Goal: Find specific page/section: Find specific page/section

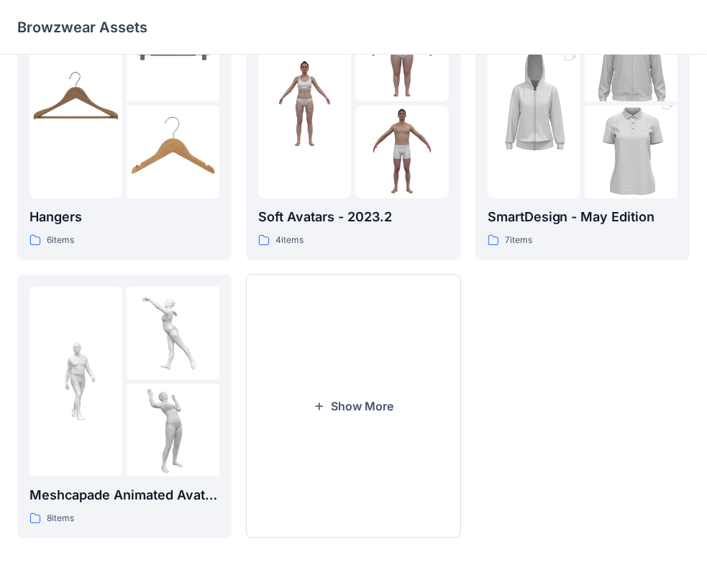
scroll to position [357, 0]
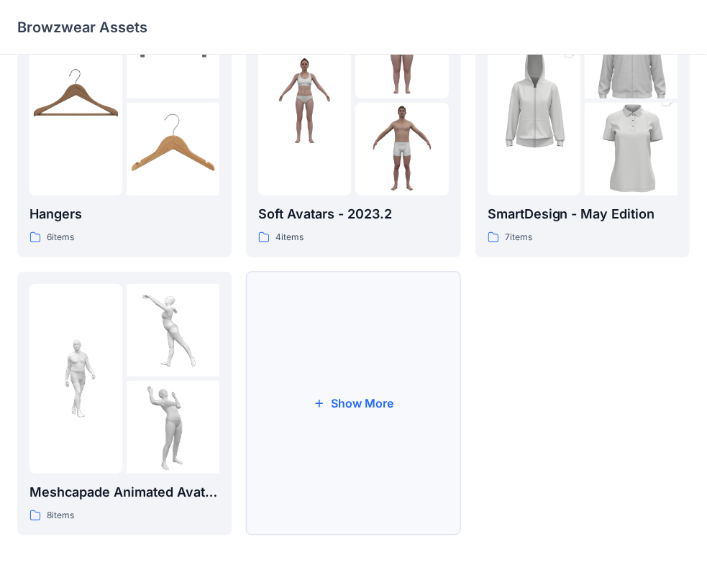
click at [318, 401] on icon "button" at bounding box center [320, 404] width 12 height 12
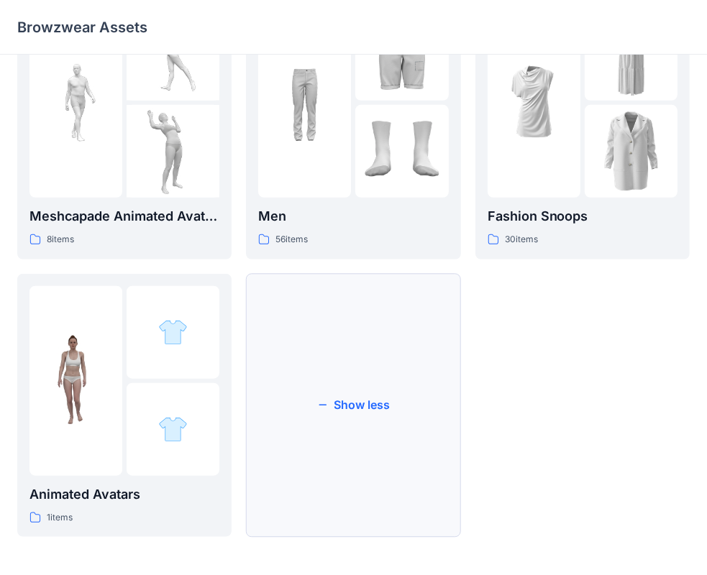
scroll to position [636, 0]
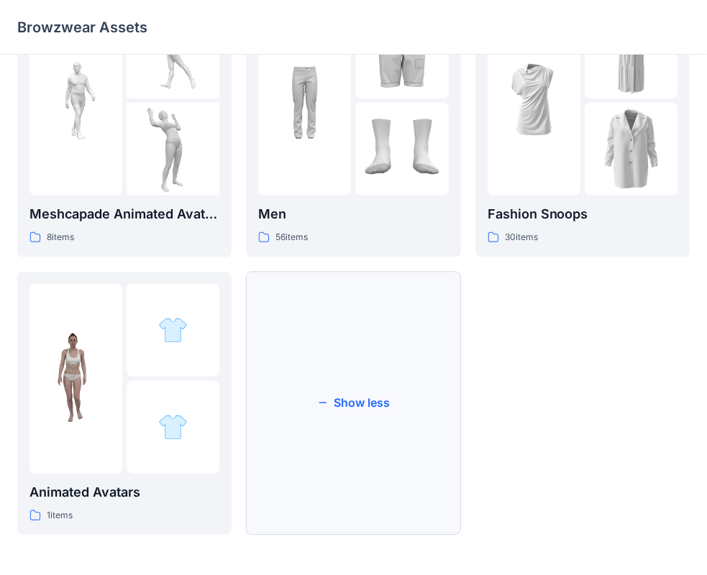
click at [342, 394] on button "Show less" at bounding box center [353, 404] width 214 height 264
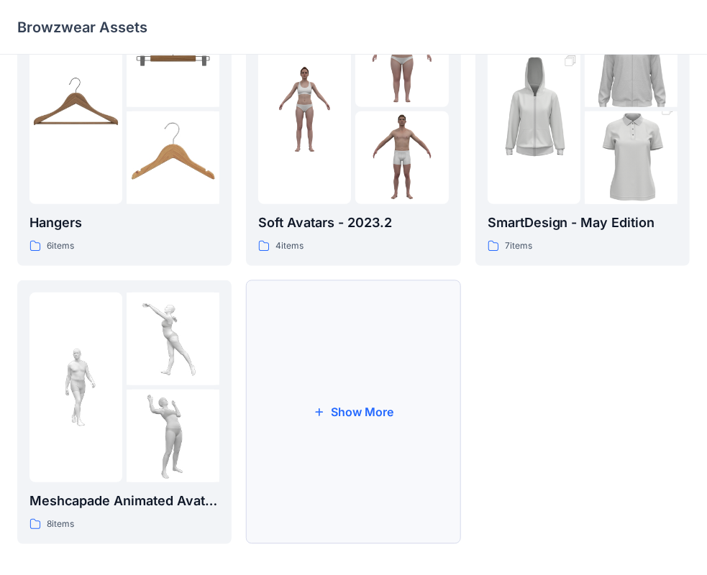
scroll to position [357, 0]
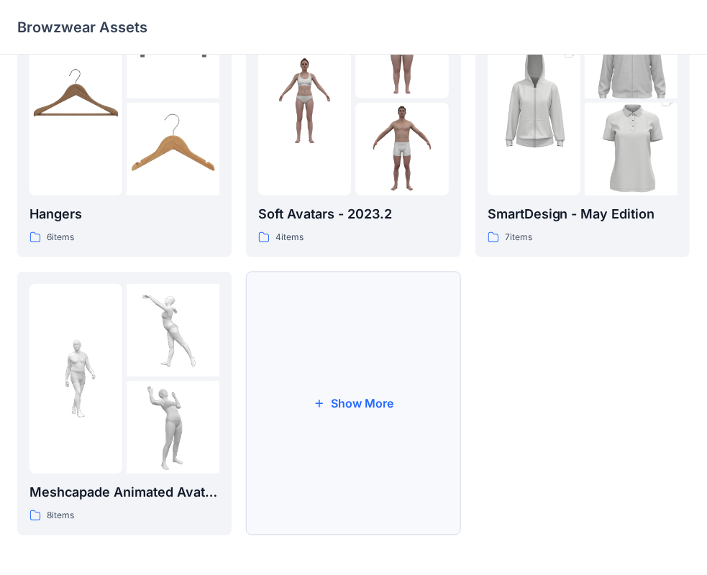
click at [320, 400] on icon "button" at bounding box center [320, 404] width 12 height 12
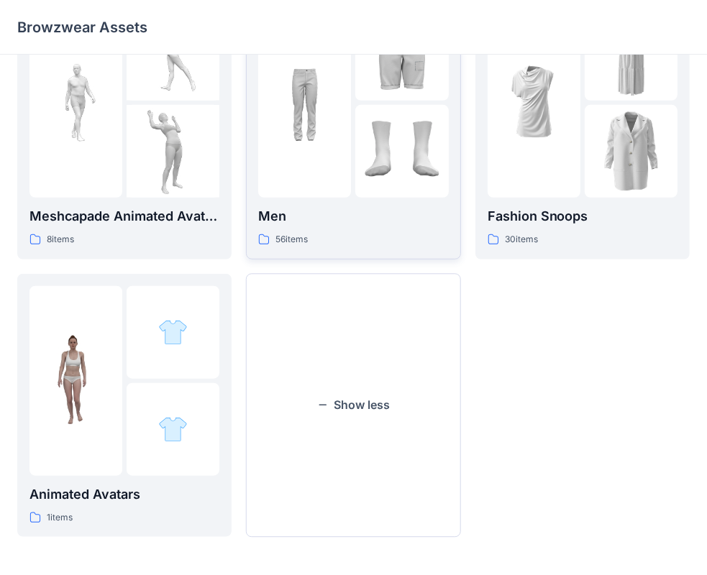
scroll to position [636, 0]
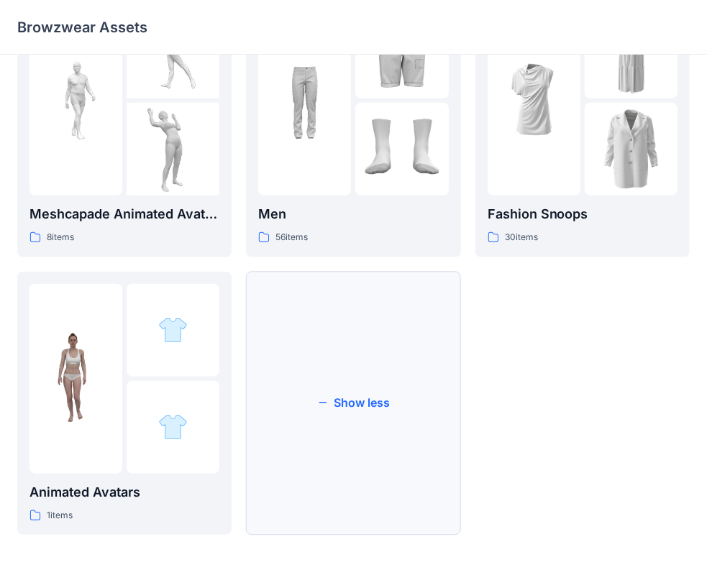
click at [325, 403] on icon "button" at bounding box center [323, 403] width 8 height 1
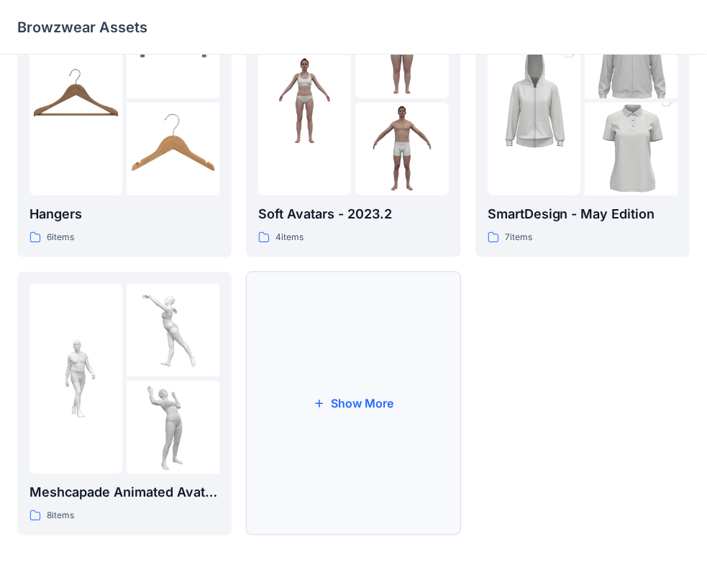
click at [326, 401] on button "Show More" at bounding box center [353, 404] width 214 height 264
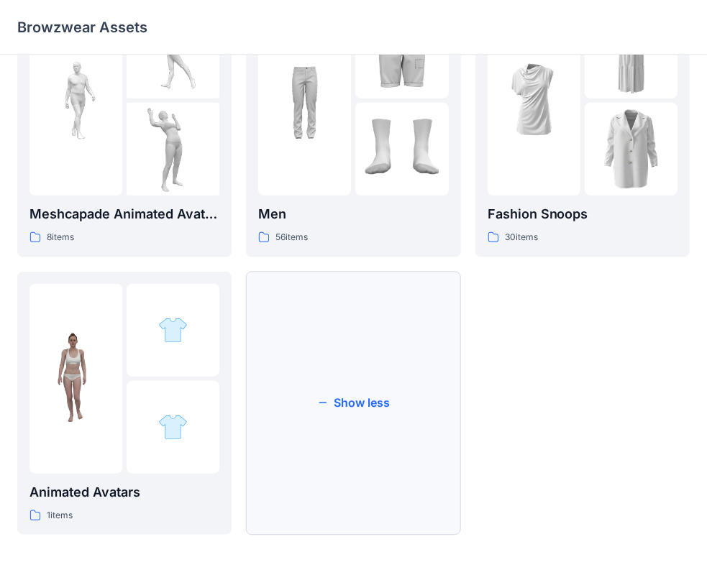
click at [328, 403] on icon "button" at bounding box center [322, 404] width 12 height 12
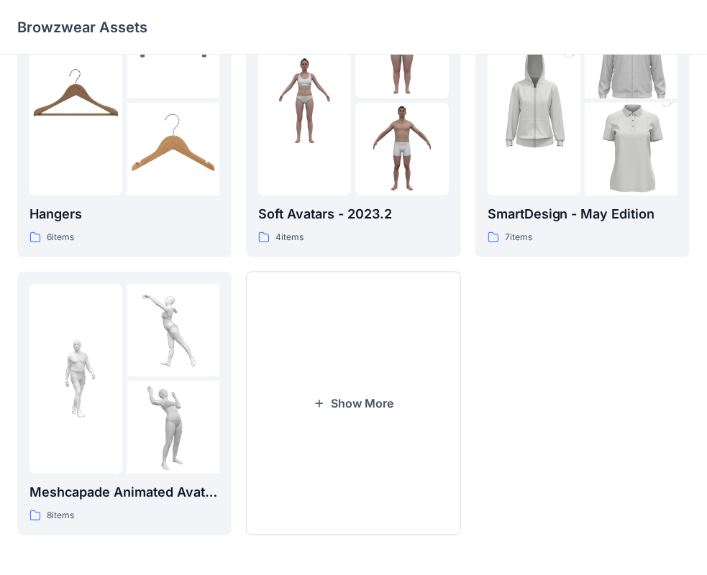
click at [328, 403] on button "Show More" at bounding box center [353, 404] width 214 height 264
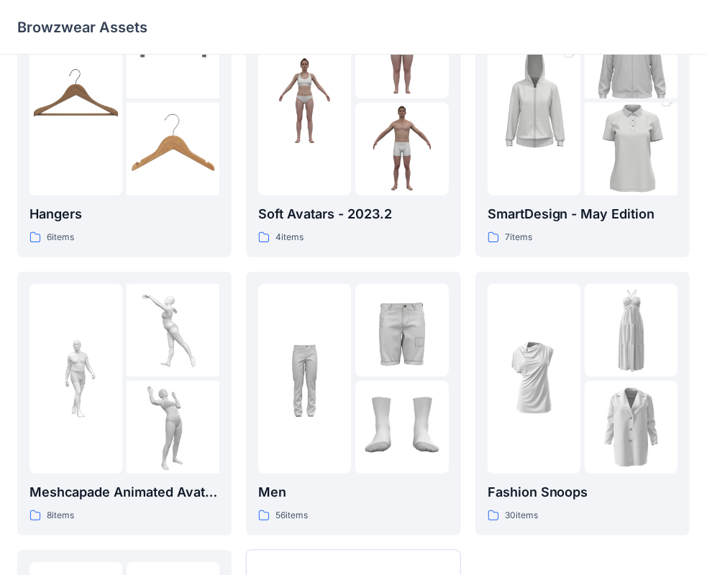
scroll to position [636, 0]
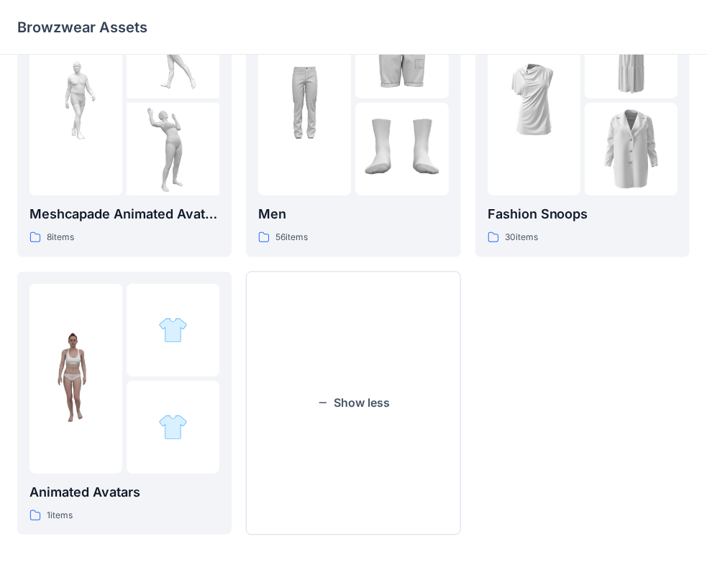
click at [328, 403] on icon "button" at bounding box center [322, 404] width 12 height 12
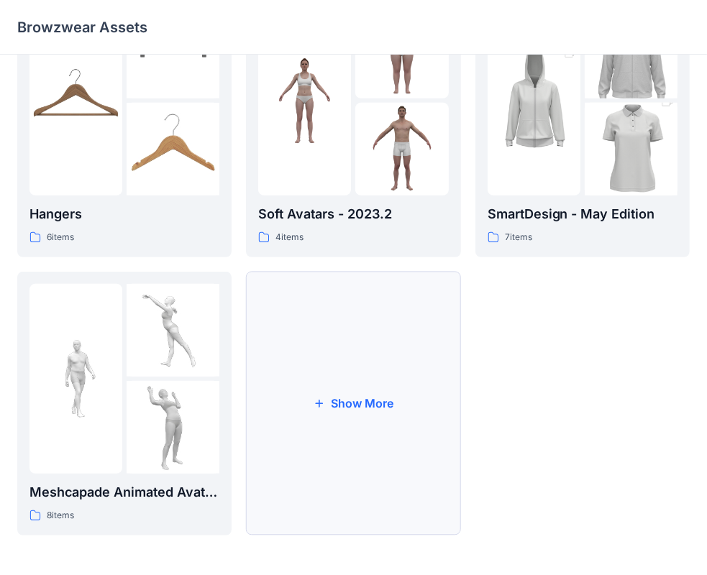
click at [328, 402] on button "Show More" at bounding box center [353, 404] width 214 height 264
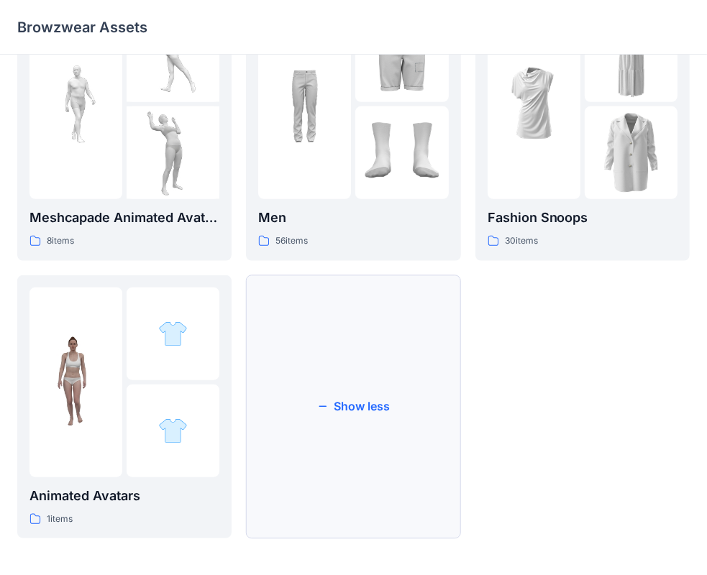
scroll to position [636, 0]
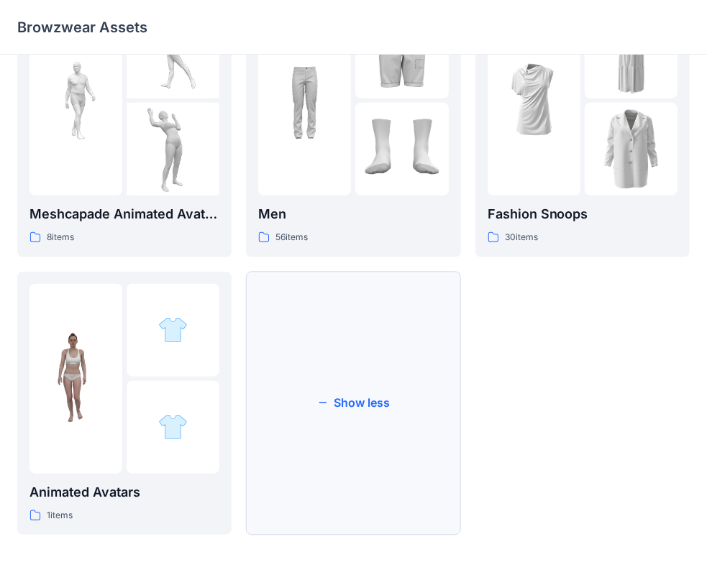
click at [328, 400] on icon "button" at bounding box center [322, 404] width 12 height 12
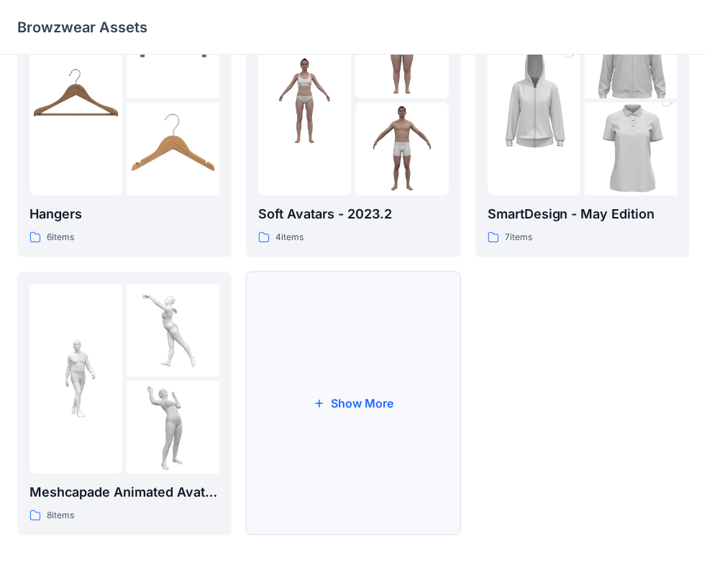
click at [328, 397] on button "Show More" at bounding box center [353, 404] width 214 height 264
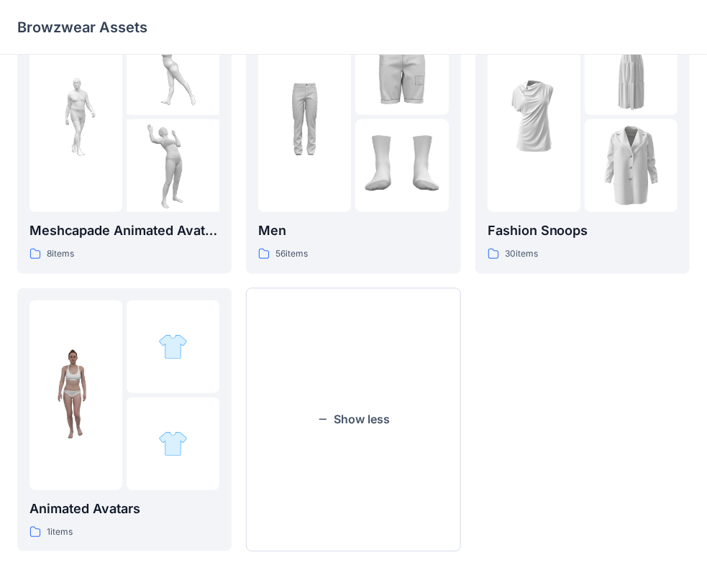
scroll to position [636, 0]
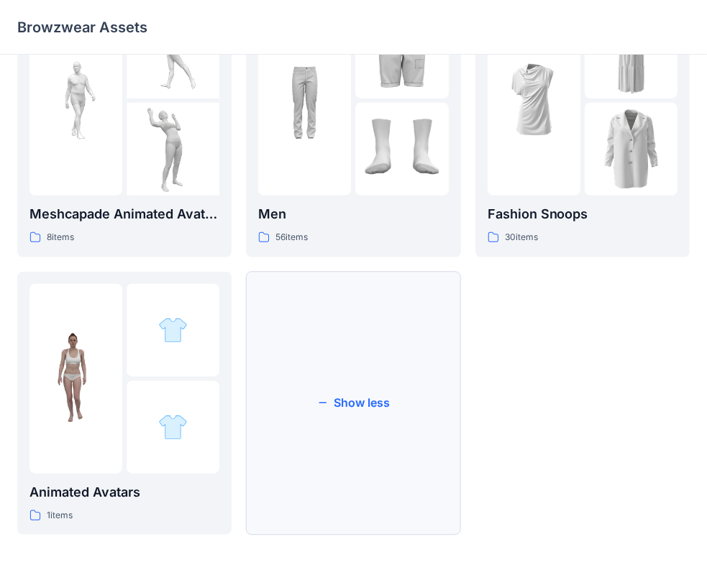
click at [328, 400] on icon "button" at bounding box center [322, 404] width 12 height 12
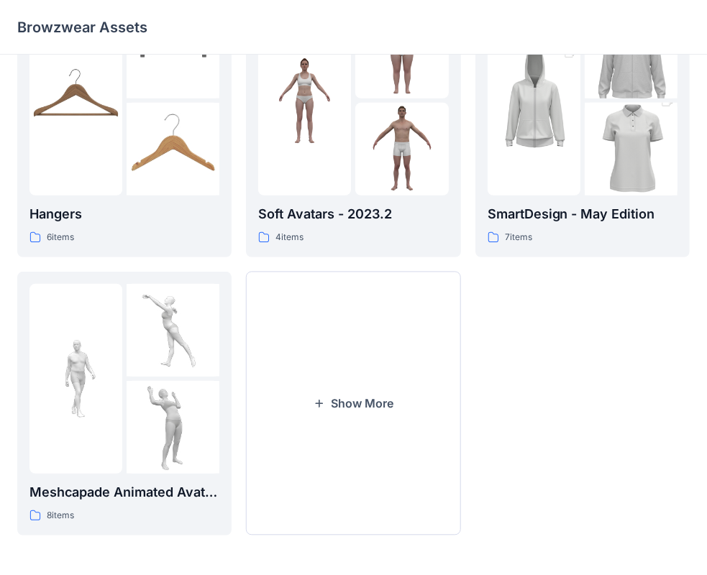
click at [328, 400] on button "Show More" at bounding box center [353, 404] width 214 height 264
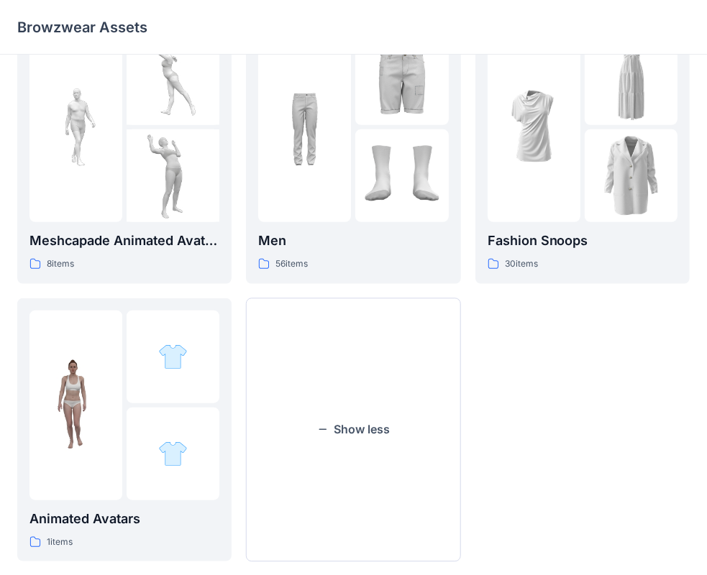
scroll to position [636, 0]
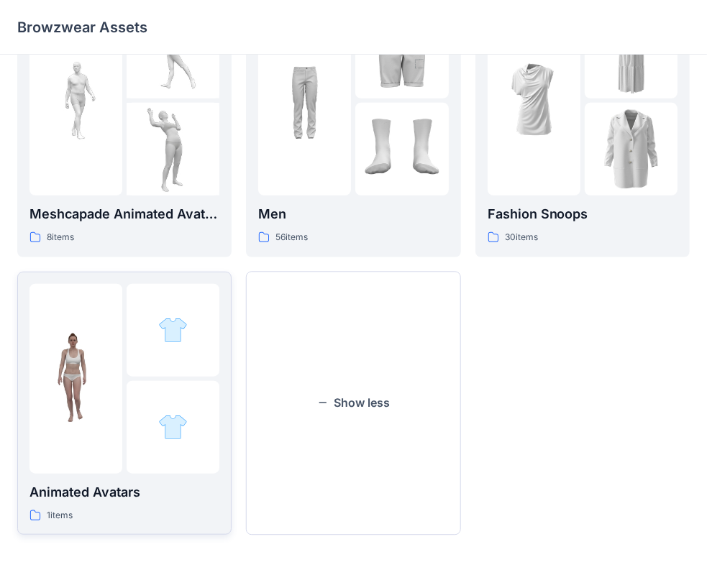
click at [187, 372] on div at bounding box center [173, 330] width 93 height 93
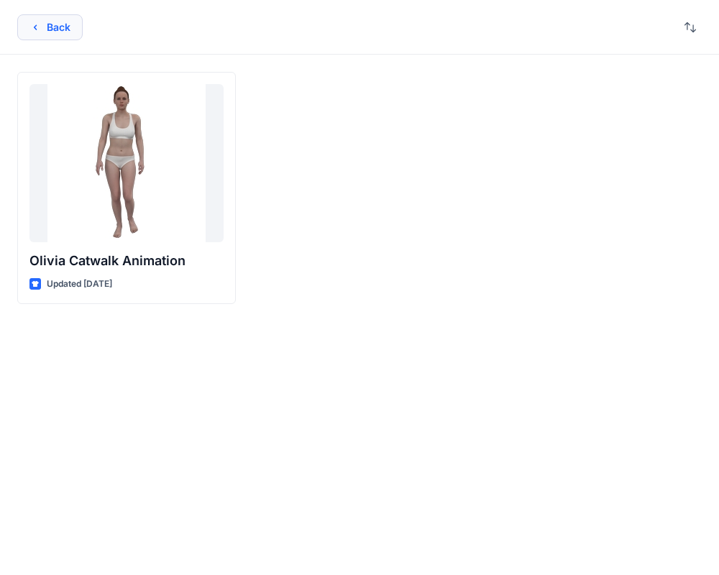
click at [32, 23] on icon "button" at bounding box center [35, 28] width 12 height 12
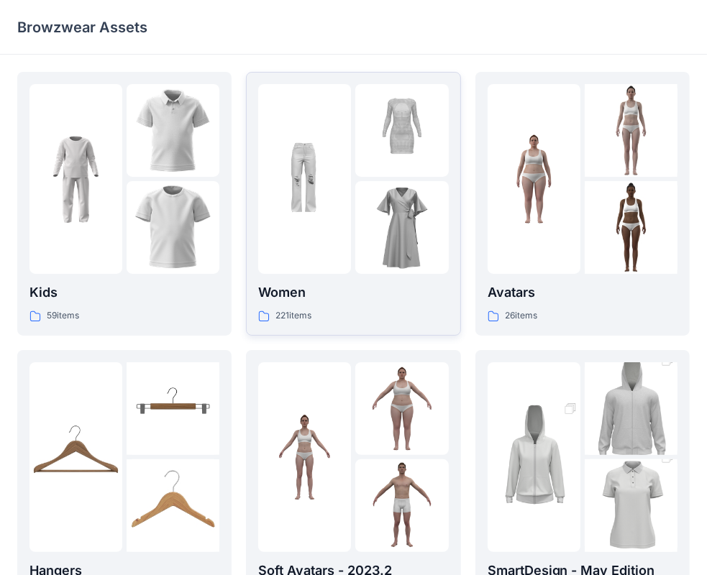
click at [309, 293] on p "Women" at bounding box center [353, 293] width 190 height 20
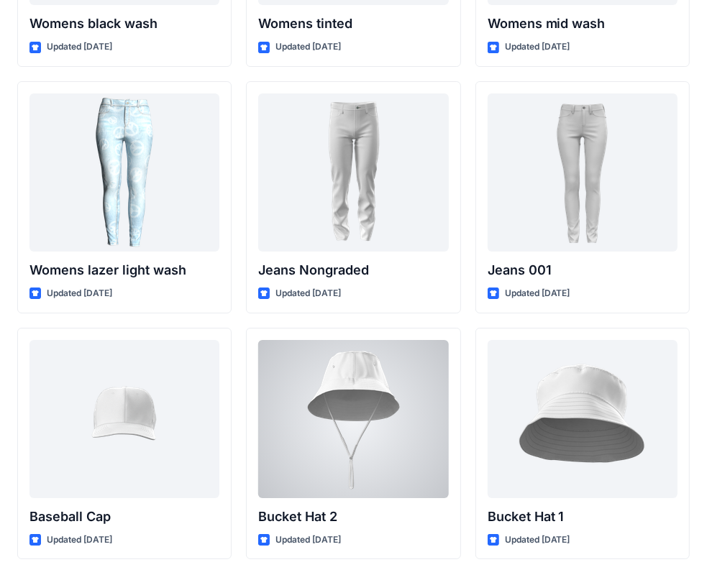
scroll to position [10380, 0]
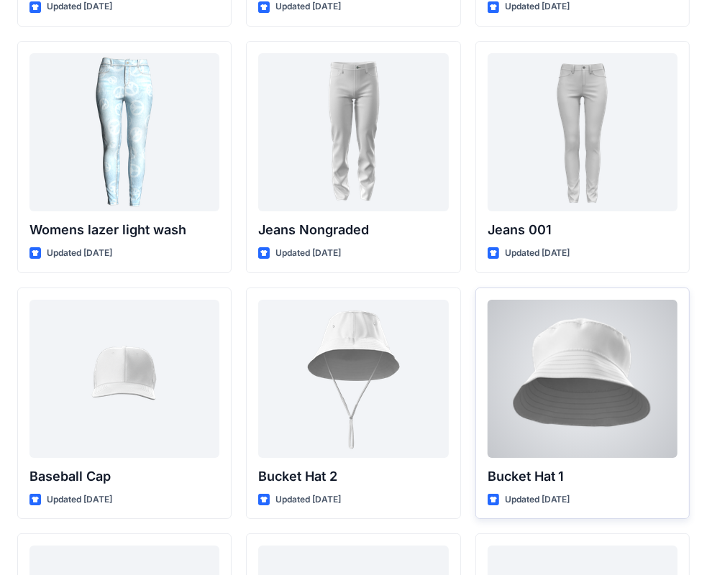
click at [601, 368] on div at bounding box center [583, 379] width 190 height 158
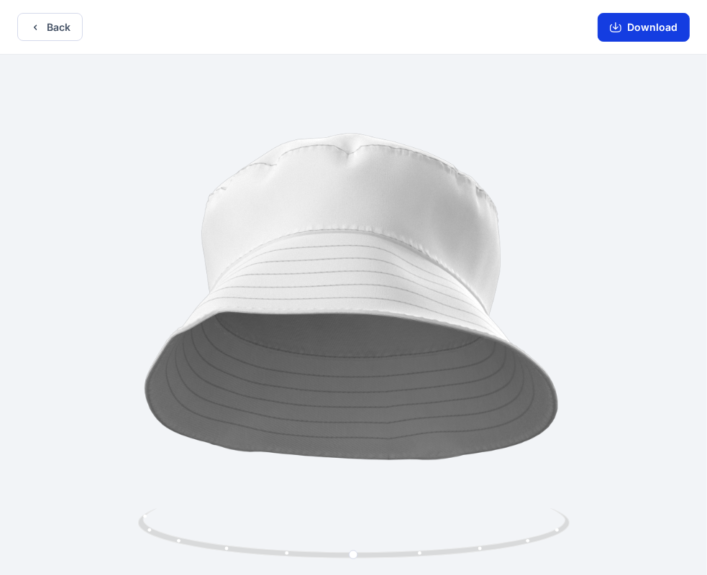
click at [665, 27] on button "Download" at bounding box center [644, 27] width 92 height 29
